Goal: Task Accomplishment & Management: Use online tool/utility

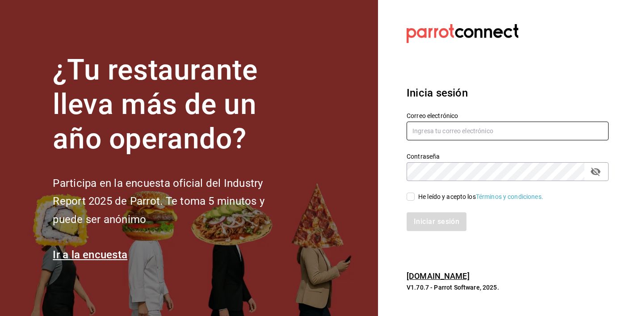
click at [431, 124] on input "text" at bounding box center [508, 131] width 202 height 19
paste input "[EMAIL_ADDRESS][DOMAIN_NAME]"
type input "[EMAIL_ADDRESS][DOMAIN_NAME]"
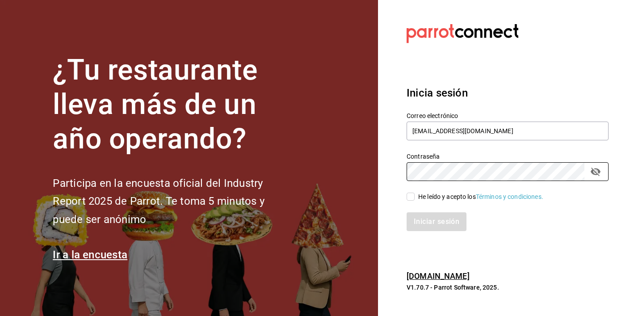
click at [410, 198] on input "He leído y acepto los Términos y condiciones." at bounding box center [411, 197] width 8 height 8
checkbox input "true"
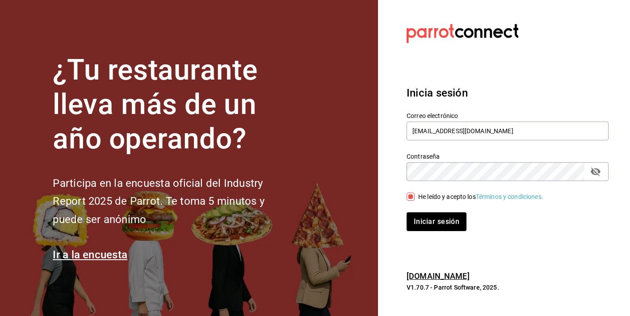
click at [596, 173] on icon "passwordField" at bounding box center [595, 171] width 11 height 11
click at [441, 222] on button "Iniciar sesión" at bounding box center [437, 221] width 61 height 19
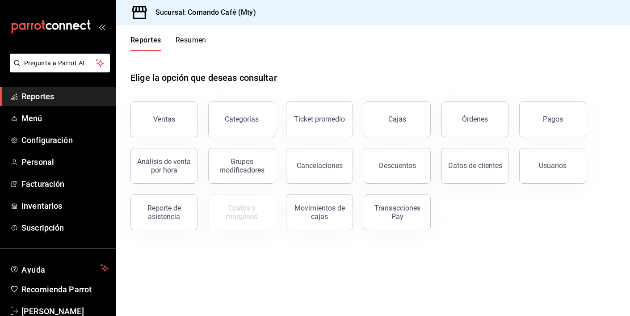
click at [333, 50] on header "Reportes Resumen" at bounding box center [373, 38] width 514 height 26
click at [166, 126] on button "Ventas" at bounding box center [163, 119] width 67 height 36
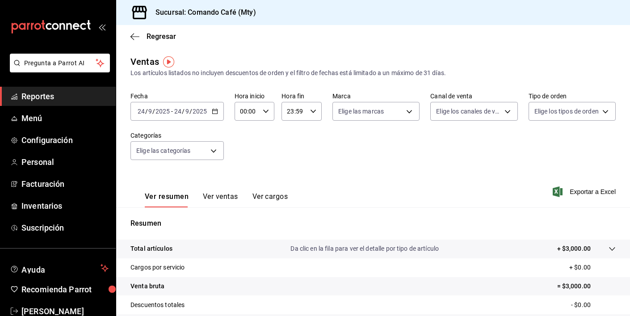
click at [220, 194] on button "Ver ventas" at bounding box center [220, 199] width 35 height 15
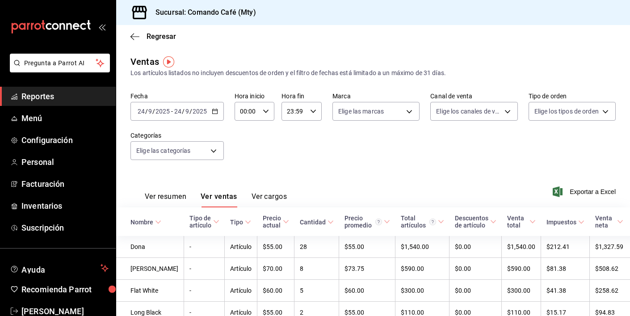
click at [212, 110] on icon "button" at bounding box center [215, 111] width 6 height 6
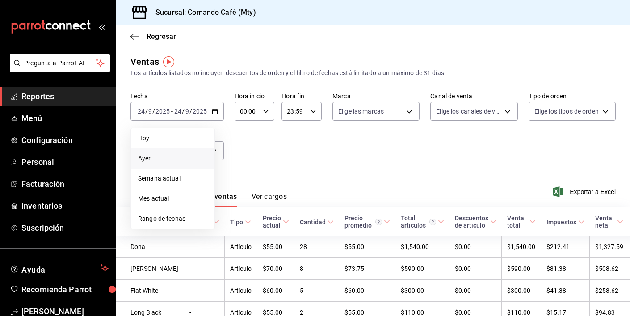
click at [153, 158] on span "Ayer" at bounding box center [172, 158] width 69 height 9
